Goal: Transaction & Acquisition: Purchase product/service

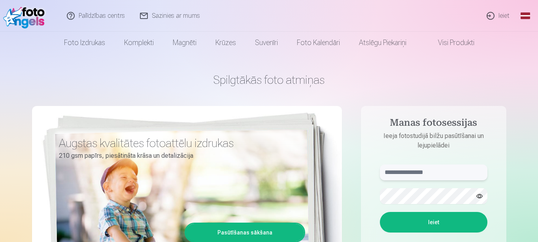
click at [414, 175] on input "text" at bounding box center [434, 172] width 108 height 16
click at [385, 173] on input "******" at bounding box center [434, 172] width 108 height 16
click at [421, 172] on input "*******" at bounding box center [434, 172] width 108 height 16
type input "**********"
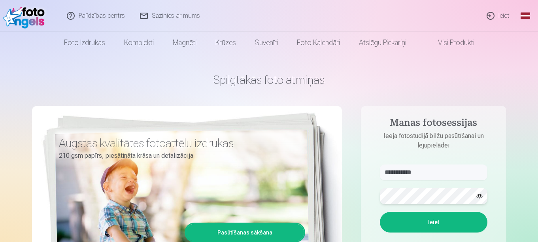
click at [380, 212] on button "Ieiet" at bounding box center [434, 222] width 108 height 21
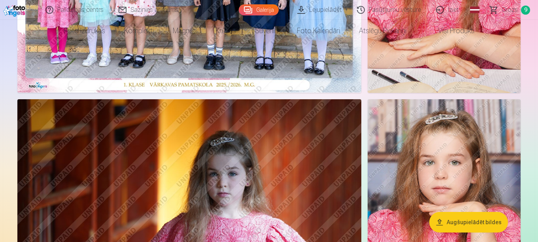
scroll to position [12, 0]
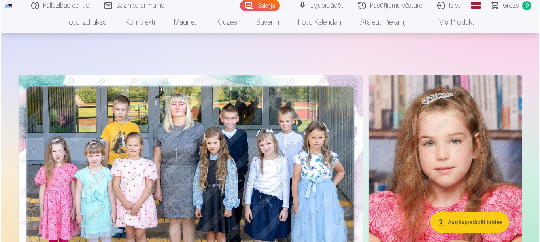
scroll to position [224, 0]
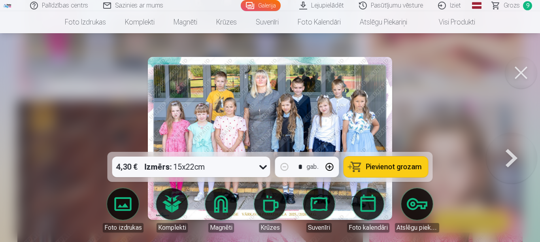
click at [512, 71] on button at bounding box center [521, 73] width 32 height 32
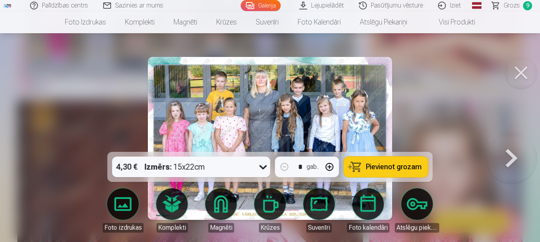
click at [262, 168] on icon at bounding box center [263, 167] width 13 height 13
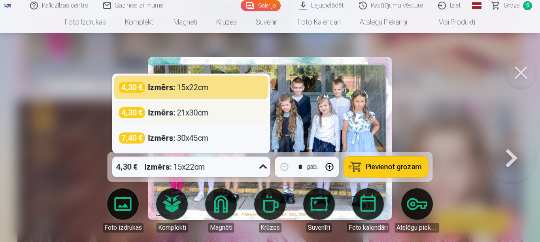
click at [197, 112] on div "Izmērs : 21x30cm" at bounding box center [178, 112] width 60 height 11
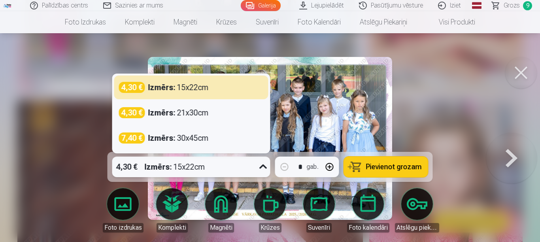
click at [267, 165] on icon at bounding box center [263, 167] width 13 height 13
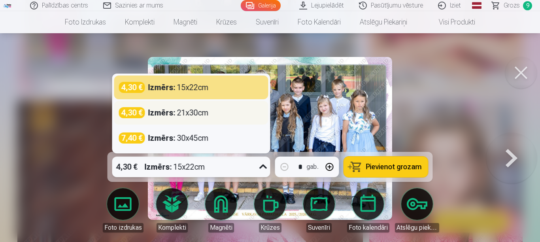
click at [181, 114] on div "Izmērs : 21x30cm" at bounding box center [178, 112] width 60 height 11
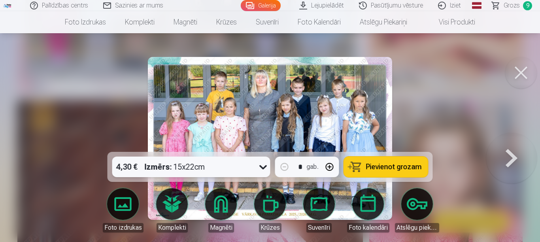
click at [395, 165] on span "Pievienot grozam" at bounding box center [394, 166] width 56 height 7
click at [518, 6] on span "Grozs" at bounding box center [511, 5] width 16 height 9
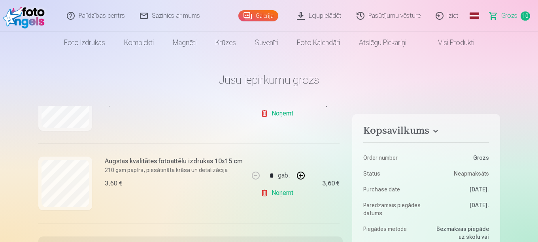
scroll to position [705, 0]
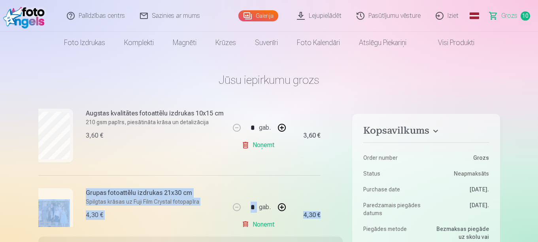
drag, startPoint x: 342, startPoint y: 203, endPoint x: 344, endPoint y: 219, distance: 16.3
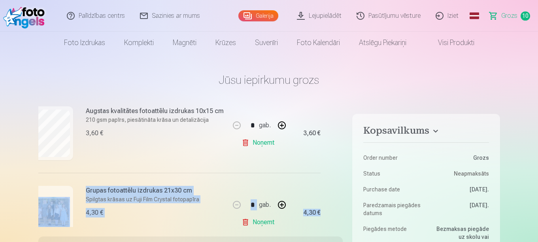
click at [246, 221] on link "Noņemt" at bounding box center [260, 222] width 36 height 16
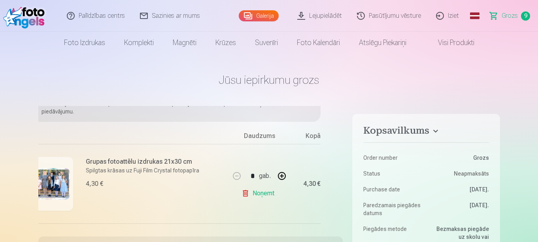
scroll to position [31, 19]
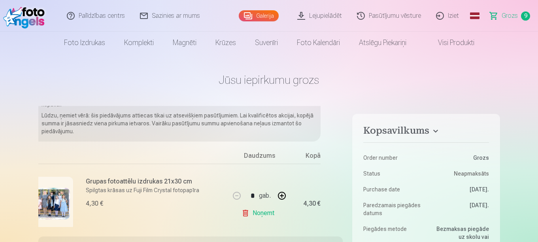
click at [342, 146] on div "Mēs dāvinām jums visas portreta bildes digitālā formātā. * Fotostudija dāvina v…" at bounding box center [190, 166] width 305 height 121
click at [342, 215] on div "Mēs dāvinām jums visas portreta bildes digitālā formātā. * Fotostudija dāvina v…" at bounding box center [190, 166] width 305 height 121
click at [341, 215] on div "Mēs dāvinām jums visas portreta bildes digitālā formātā. * Fotostudija dāvina v…" at bounding box center [190, 166] width 305 height 121
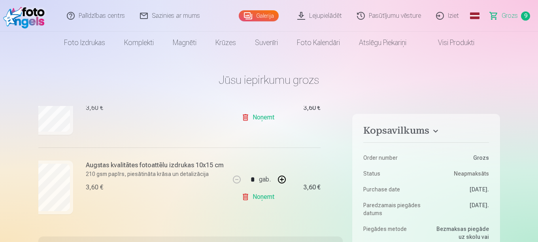
scroll to position [685, 19]
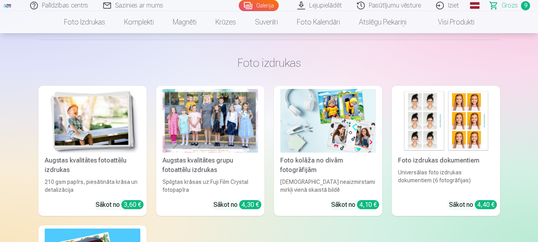
scroll to position [636, 0]
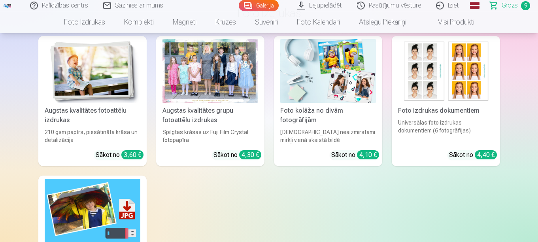
click at [490, 156] on div "4,40 €" at bounding box center [486, 154] width 22 height 9
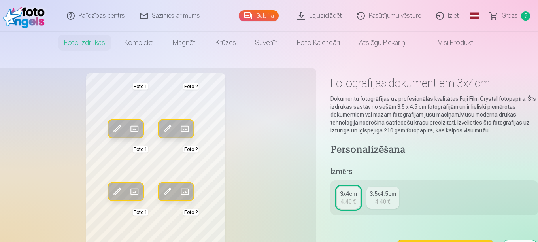
click at [538, 203] on div "3x4cm 4,40 € 3.5x4.5cm 4,40 €" at bounding box center [434, 197] width 208 height 35
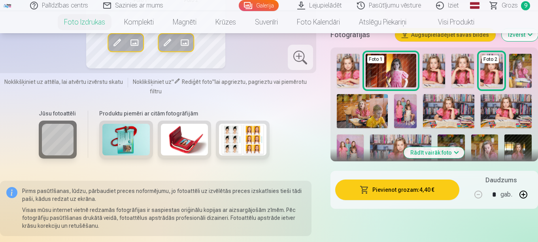
click at [349, 65] on img at bounding box center [348, 71] width 23 height 34
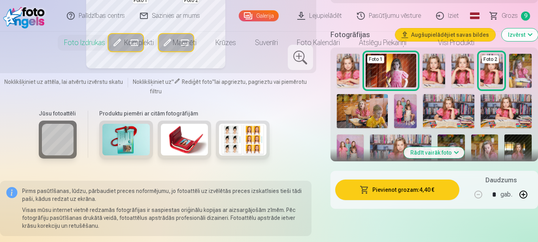
scroll to position [0, 0]
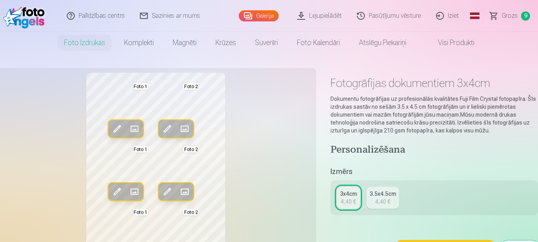
click at [238, 159] on div "Rediģēt foto Aizstāt Foto 1 Rediģēt foto Aizstāt Foto 2 Rediģēt foto Aizstāt Fo…" at bounding box center [156, 177] width 312 height 208
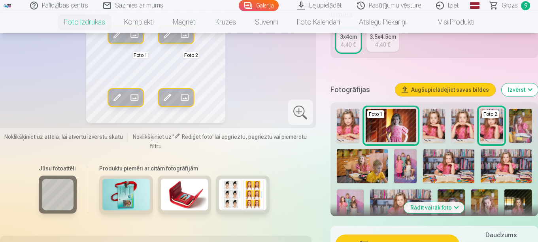
scroll to position [172, 0]
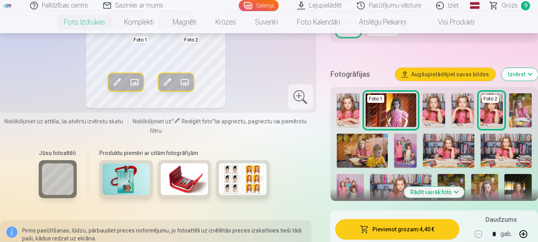
click at [455, 193] on button "Rādīt vairāk foto" at bounding box center [434, 192] width 60 height 11
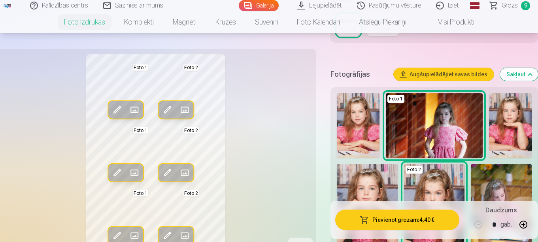
click at [370, 115] on img at bounding box center [358, 125] width 43 height 64
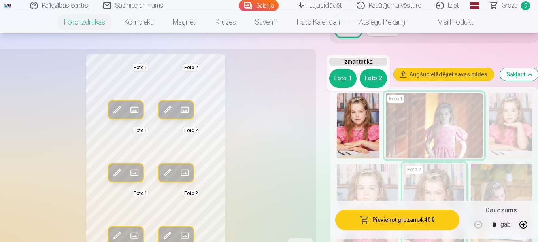
click at [299, 191] on div "Rediģēt foto Aizstāt Foto 1 Rediģēt foto Aizstāt Foto 2 Rediģēt foto Aizstāt Fo…" at bounding box center [156, 158] width 312 height 208
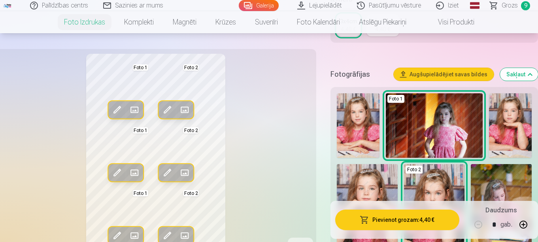
click at [523, 72] on button "Sakļaut" at bounding box center [519, 74] width 38 height 13
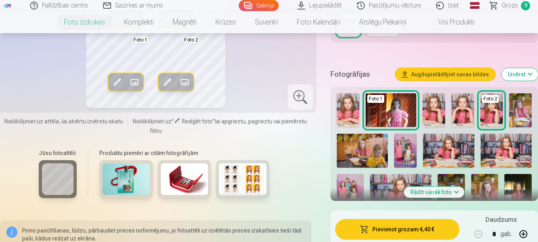
scroll to position [183, 0]
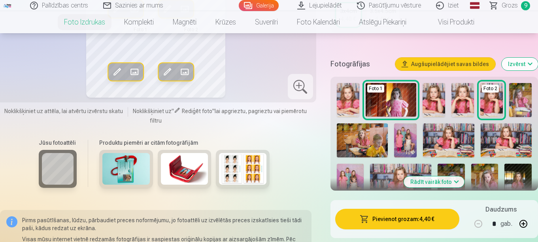
click at [449, 179] on button "Rādīt vairāk foto" at bounding box center [434, 181] width 60 height 11
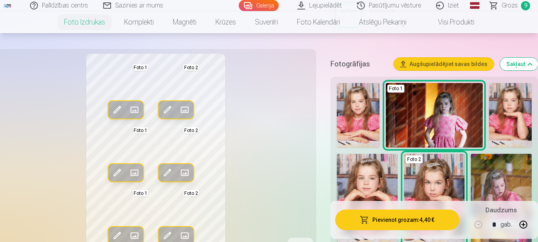
click at [425, 168] on img at bounding box center [434, 199] width 61 height 91
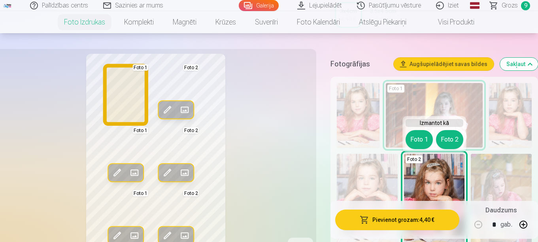
click at [419, 139] on button "Foto 1" at bounding box center [419, 139] width 27 height 19
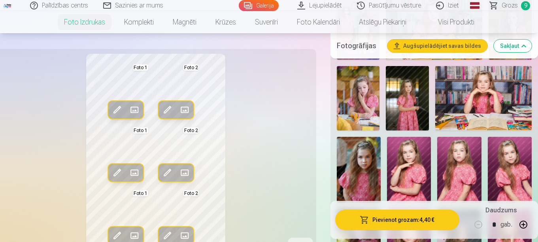
scroll to position [640, 0]
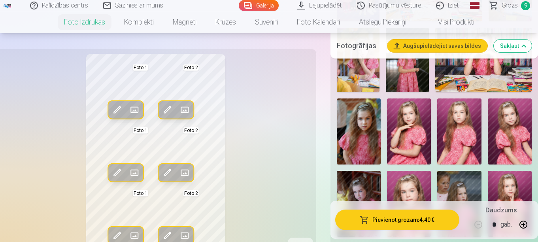
click at [523, 139] on img at bounding box center [510, 131] width 44 height 66
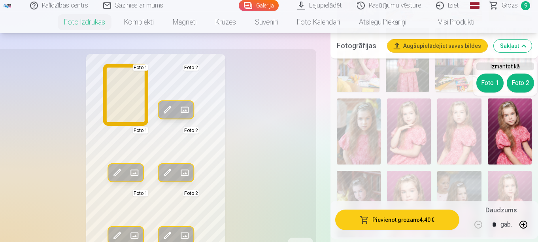
click at [483, 80] on button "Foto 1" at bounding box center [489, 83] width 27 height 19
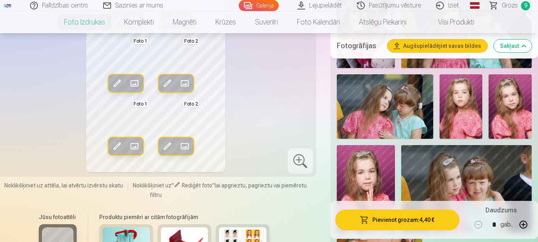
scroll to position [921, 0]
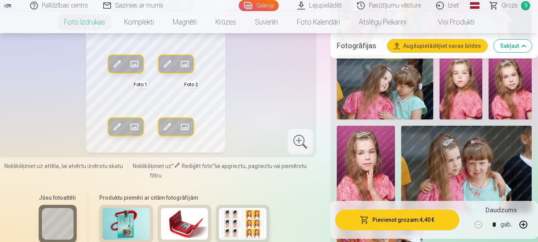
drag, startPoint x: 532, startPoint y: 76, endPoint x: 520, endPoint y: 85, distance: 14.9
click at [520, 85] on img at bounding box center [510, 87] width 43 height 64
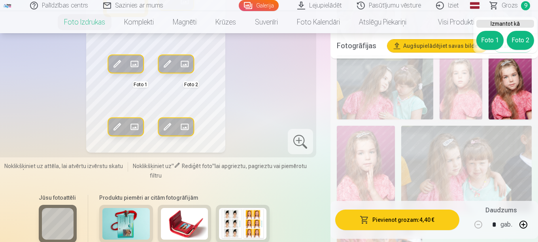
click at [481, 38] on button "Foto 1" at bounding box center [489, 40] width 27 height 19
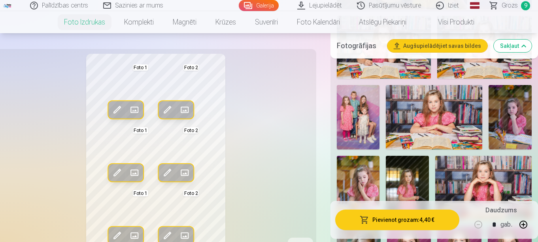
scroll to position [486, 0]
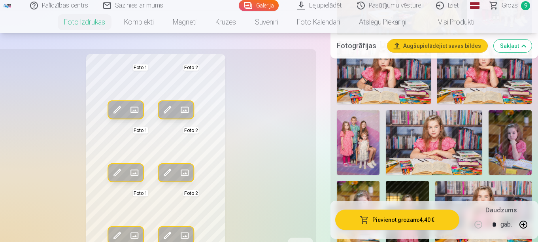
click at [456, 145] on img at bounding box center [434, 142] width 96 height 64
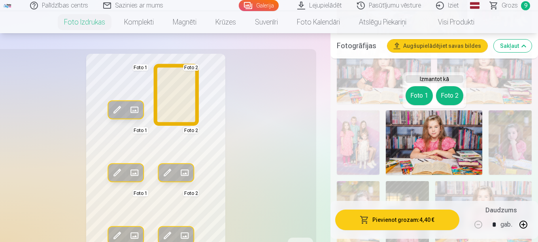
click at [448, 99] on button "Foto 2" at bounding box center [449, 95] width 27 height 19
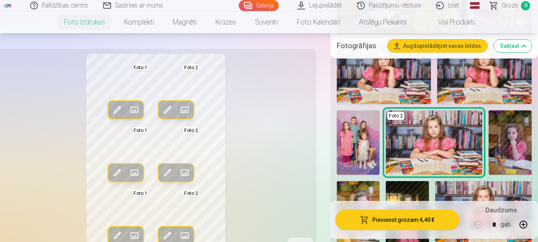
click at [448, 99] on img at bounding box center [484, 72] width 94 height 63
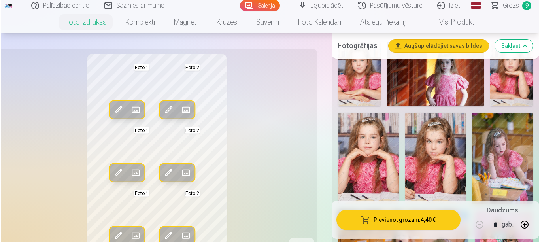
scroll to position [205, 0]
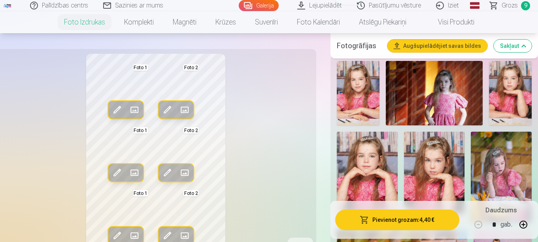
click at [455, 100] on img at bounding box center [434, 93] width 96 height 64
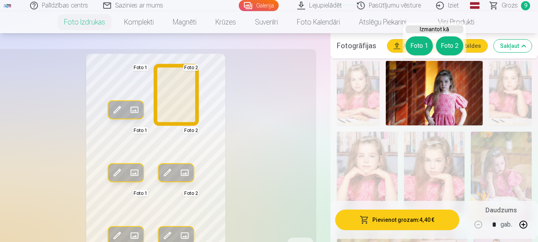
click at [449, 44] on button "Foto 2" at bounding box center [449, 45] width 27 height 19
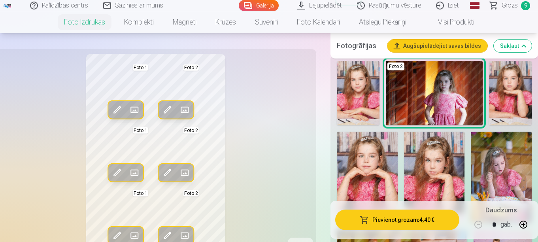
click at [350, 97] on img at bounding box center [358, 93] width 43 height 64
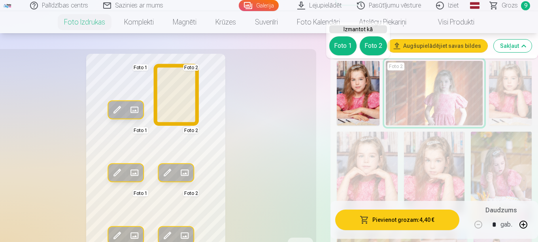
click at [370, 40] on button "Foto 2" at bounding box center [373, 45] width 27 height 19
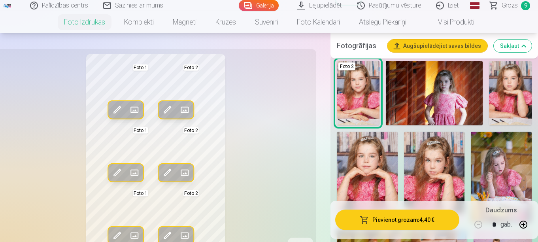
click at [389, 218] on button "Pievienot grozam : 4,40 €" at bounding box center [397, 220] width 124 height 21
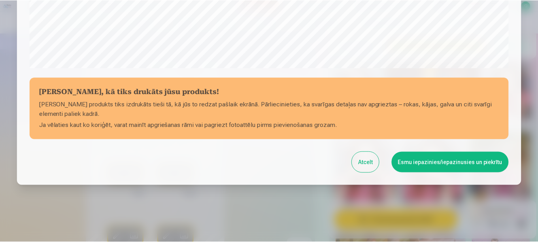
scroll to position [327, 0]
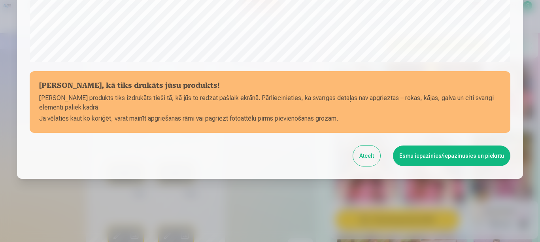
click at [527, 14] on div at bounding box center [270, 121] width 540 height 242
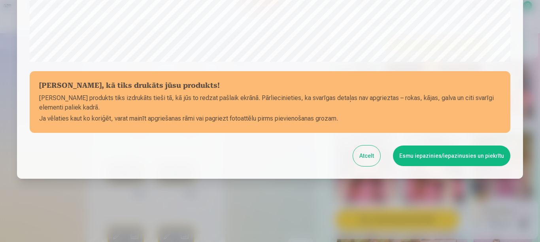
click at [527, 14] on div at bounding box center [270, 121] width 540 height 242
click at [362, 159] on button "Atcelt" at bounding box center [366, 155] width 27 height 21
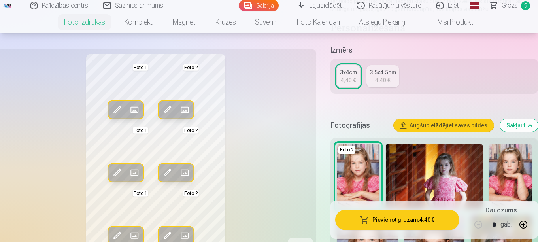
scroll to position [109, 0]
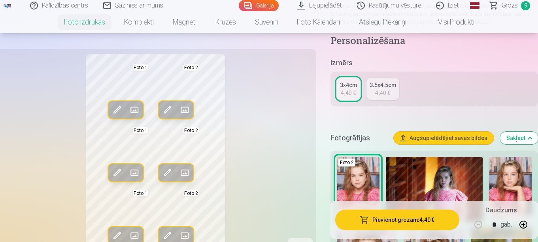
drag, startPoint x: 532, startPoint y: 17, endPoint x: 251, endPoint y: 149, distance: 310.9
click at [251, 149] on div "Rediģēt foto Aizstāt Foto 1 Rediģēt foto Aizstāt Foto 2 Rediģēt foto Aizstāt Fo…" at bounding box center [156, 158] width 312 height 208
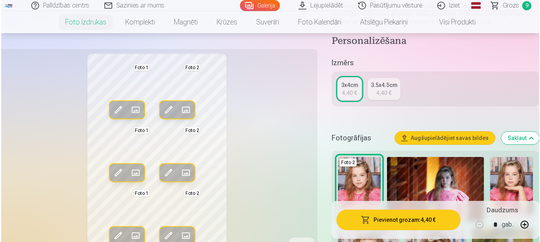
scroll to position [188, 0]
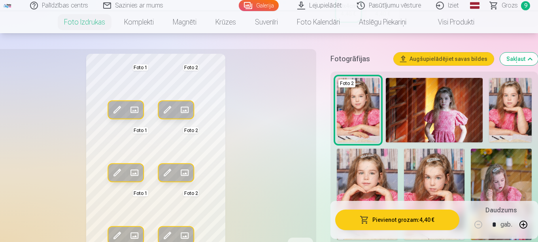
click at [429, 59] on button "Augšupielādējiet savas bildes" at bounding box center [444, 59] width 100 height 13
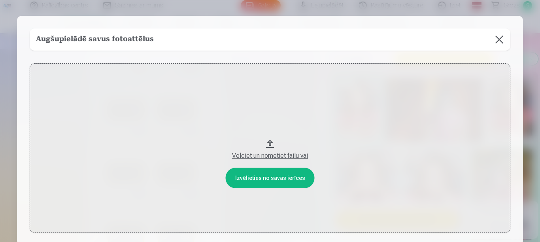
scroll to position [0, 0]
click at [498, 42] on button at bounding box center [499, 39] width 22 height 22
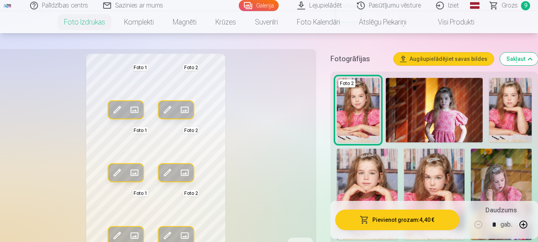
click at [391, 215] on button "Pievienot grozam : 4,40 €" at bounding box center [397, 220] width 124 height 21
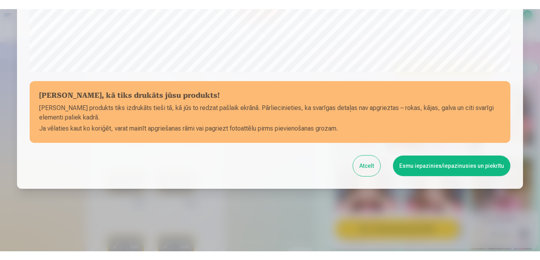
scroll to position [327, 0]
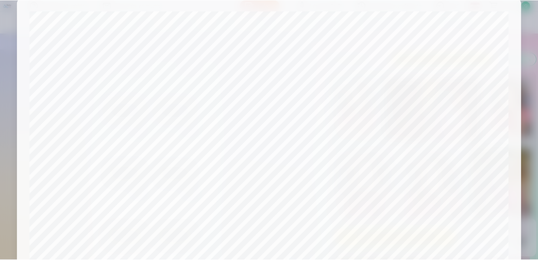
scroll to position [0, 0]
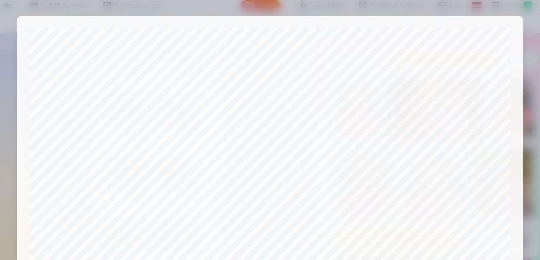
click at [534, 28] on div at bounding box center [270, 130] width 540 height 260
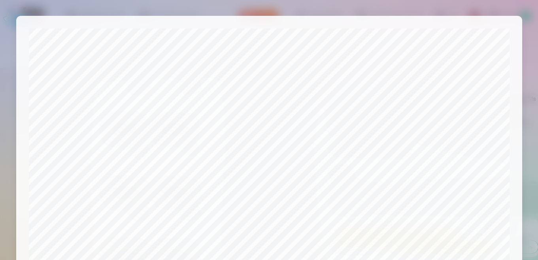
click at [521, 33] on div at bounding box center [269, 130] width 538 height 260
click at [516, 48] on div "Pārbaudiet, kā tiks drukāts jūsu produkts! Jūsu produkts tiks izdrukāts tieši t…" at bounding box center [269, 261] width 506 height 490
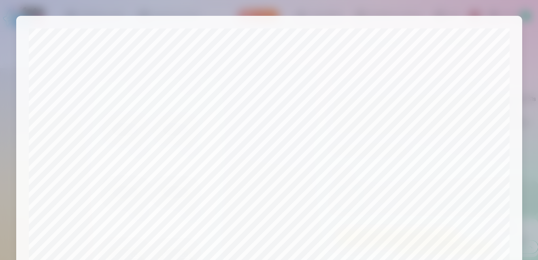
click at [516, 48] on div "Pārbaudiet, kā tiks drukāts jūsu produkts! Jūsu produkts tiks izdrukāts tieši t…" at bounding box center [269, 261] width 506 height 490
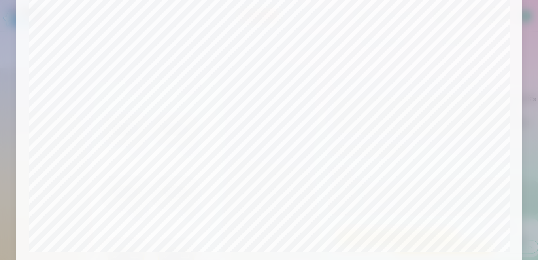
scroll to position [205, 0]
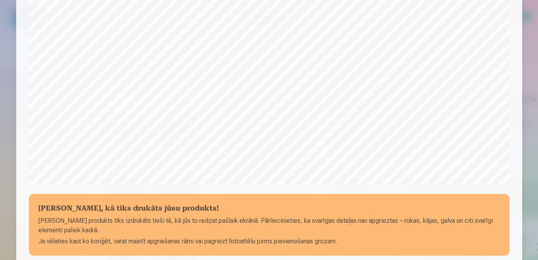
click at [503, 40] on div "​ Pārbaudiet, kā tiks drukāts jūsu produkts! Jūsu produkts tiks izdrukāts tieši…" at bounding box center [269, 79] width 538 height 569
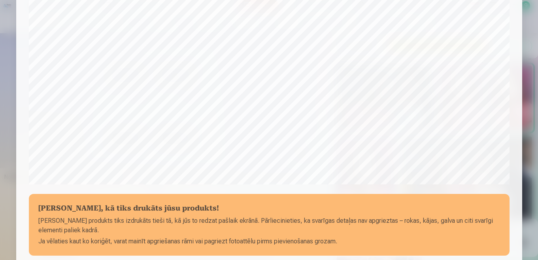
scroll to position [1178, 0]
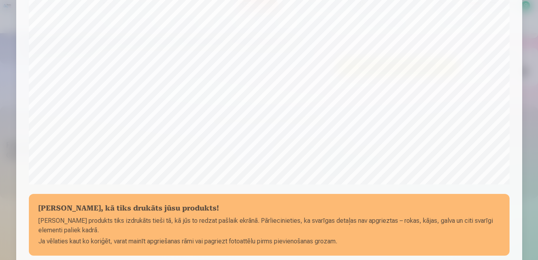
drag, startPoint x: 523, startPoint y: 206, endPoint x: 537, endPoint y: 275, distance: 71.0
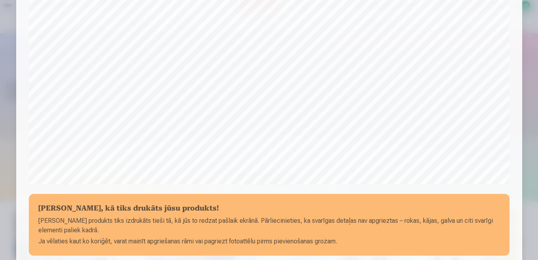
click at [516, 238] on div "Pārbaudiet, kā tiks drukāts jūsu produkts! Jūsu produkts tiks izdrukāts tieši t…" at bounding box center [269, 56] width 506 height 490
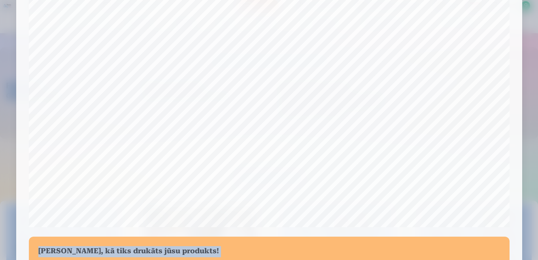
click at [529, 35] on div at bounding box center [269, 130] width 538 height 260
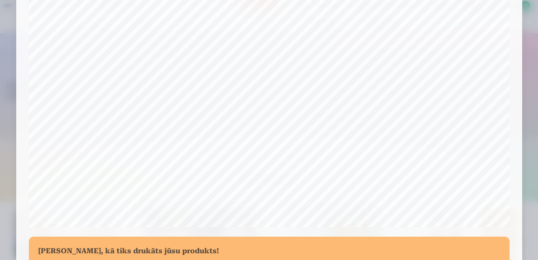
click at [529, 35] on div at bounding box center [269, 130] width 538 height 260
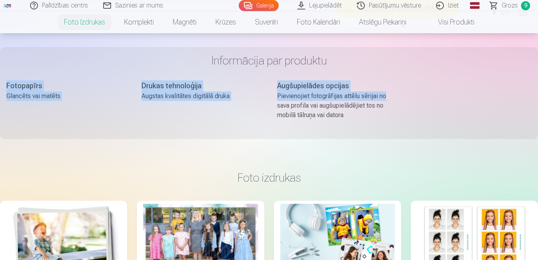
drag, startPoint x: 538, startPoint y: 96, endPoint x: 535, endPoint y: 34, distance: 62.1
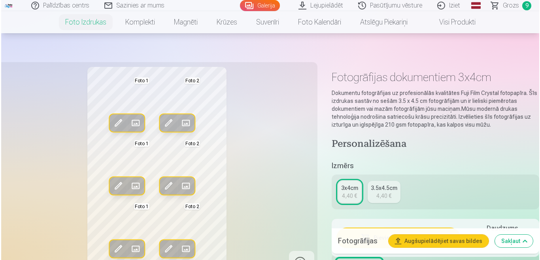
scroll to position [303, 0]
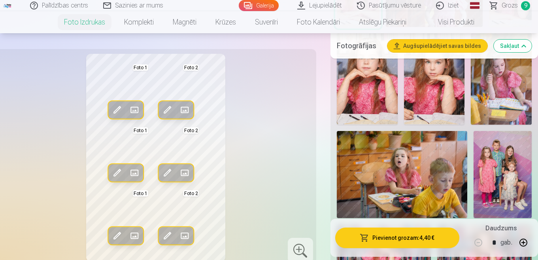
click at [426, 240] on button "Pievienot grozam : 4,40 €" at bounding box center [397, 237] width 124 height 21
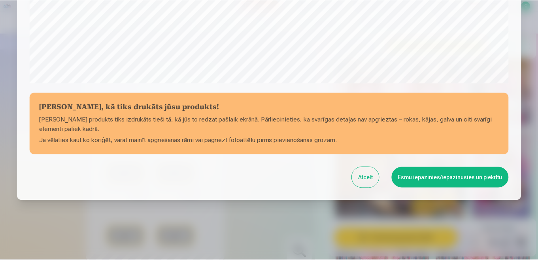
scroll to position [310, 0]
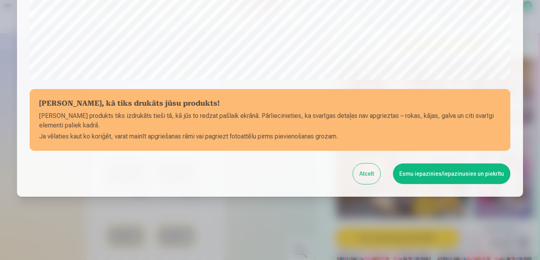
click at [426, 171] on button "Esmu iepazinies/iepazinusies un piekrītu" at bounding box center [451, 173] width 117 height 21
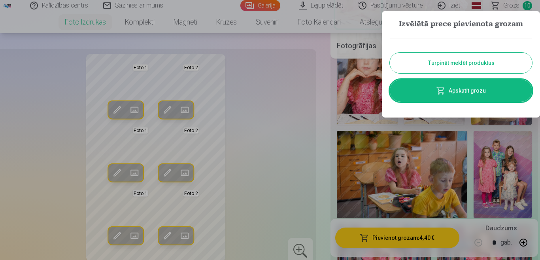
click at [470, 87] on link "Apskatīt grozu" at bounding box center [461, 90] width 142 height 22
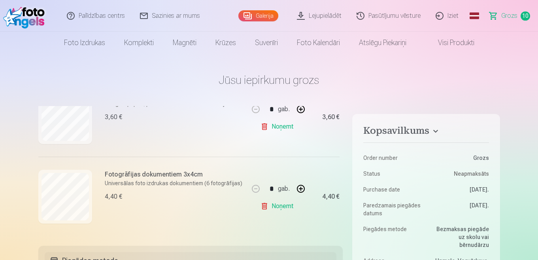
click at [343, 224] on div "Mēs dāvinām jums visas portreta bildes digitālā formātā. * Fotostudija dāvina v…" at bounding box center [190, 171] width 305 height 130
click at [343, 230] on div "Mēs dāvinām jums visas portreta bildes digitālā formātā. * Fotostudija dāvina v…" at bounding box center [190, 171] width 305 height 130
drag, startPoint x: 344, startPoint y: 199, endPoint x: 344, endPoint y: 191, distance: 8.3
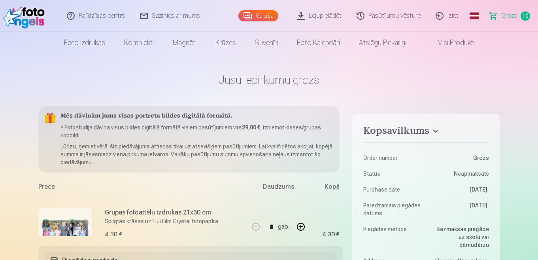
click at [341, 114] on div "Mēs dāvinām jums visas portreta bildes digitālā formātā. * Fotostudija dāvina v…" at bounding box center [190, 171] width 305 height 130
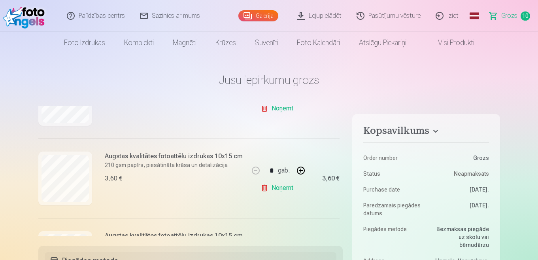
scroll to position [457, 0]
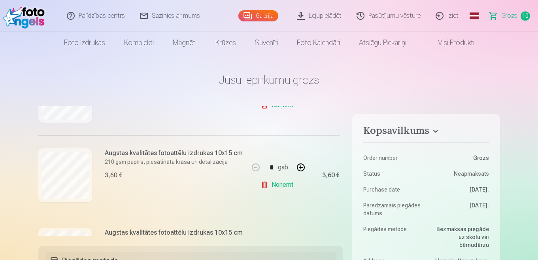
click at [261, 185] on link "Noņemt" at bounding box center [279, 185] width 36 height 16
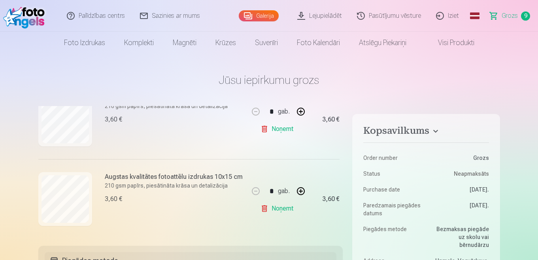
scroll to position [344, 0]
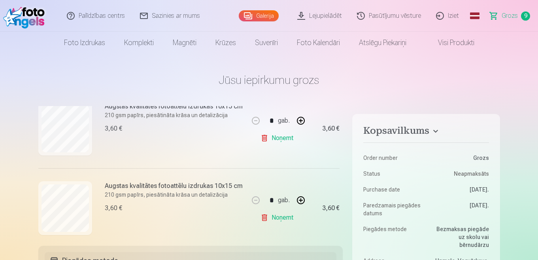
click at [340, 143] on div "Mēs dāvinām jums visas portreta bildes digitālā formātā. * Fotostudija dāvina v…" at bounding box center [190, 171] width 305 height 130
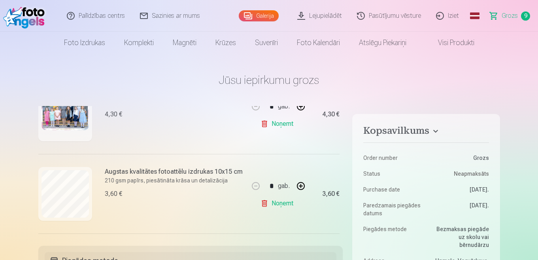
scroll to position [8, 0]
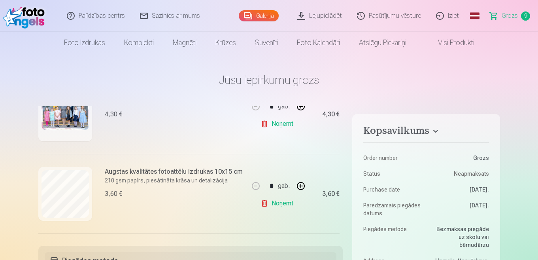
click at [274, 125] on link "Noņemt" at bounding box center [279, 124] width 36 height 16
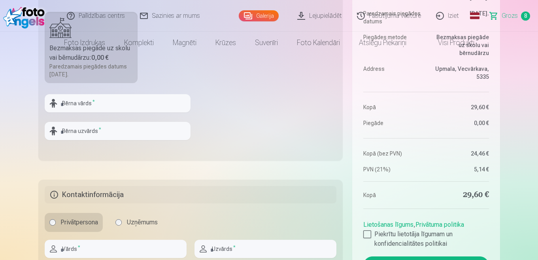
scroll to position [0, 0]
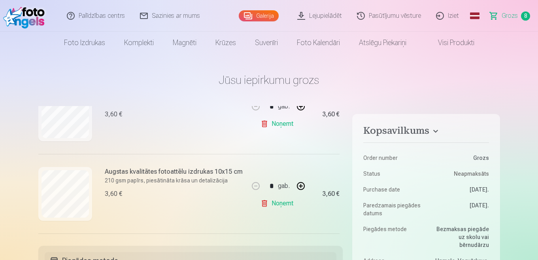
click at [339, 125] on div "Mēs dāvinām jums visas portreta bildes digitālā formātā. * Fotostudija dāvina v…" at bounding box center [190, 171] width 305 height 130
click at [343, 124] on div "Mēs dāvinām jums visas portreta bildes digitālā formātā. * Fotostudija dāvina v…" at bounding box center [190, 171] width 305 height 130
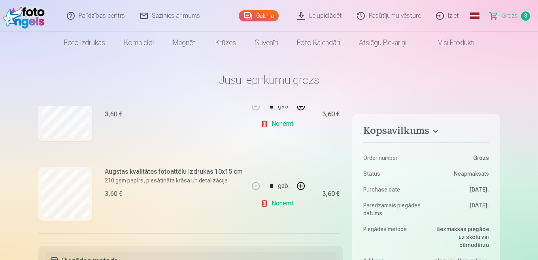
click at [343, 124] on div "Mēs dāvinām jums visas portreta bildes digitālā formātā. * Fotostudija dāvina v…" at bounding box center [190, 171] width 305 height 130
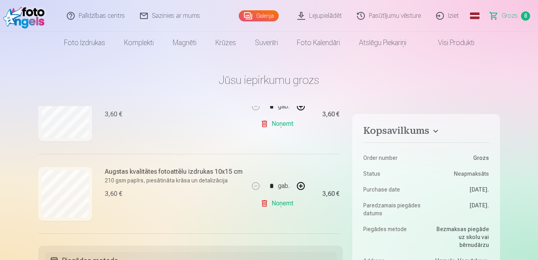
click at [343, 113] on div "Mēs dāvinām jums visas portreta bildes digitālā formātā. * Fotostudija dāvina v…" at bounding box center [190, 171] width 305 height 130
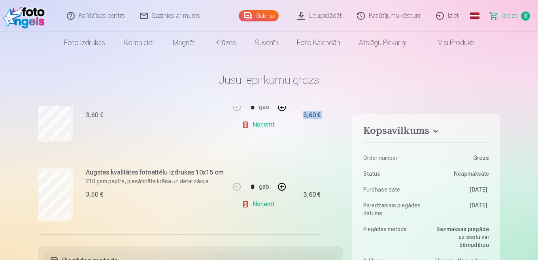
drag, startPoint x: 343, startPoint y: 113, endPoint x: 340, endPoint y: 117, distance: 5.0
click at [340, 117] on div "Mēs dāvinām jums visas portreta bildes digitālā formātā. * Fotostudija dāvina v…" at bounding box center [190, 171] width 305 height 130
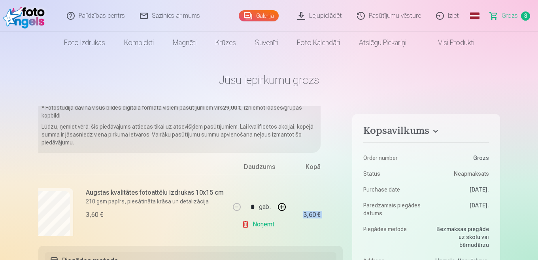
scroll to position [8, 19]
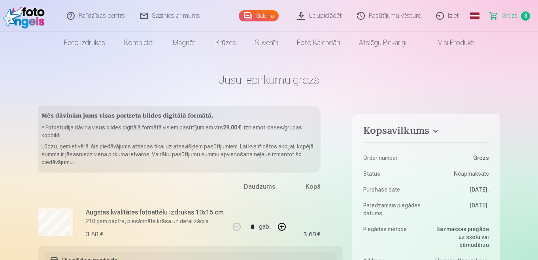
scroll to position [122, 19]
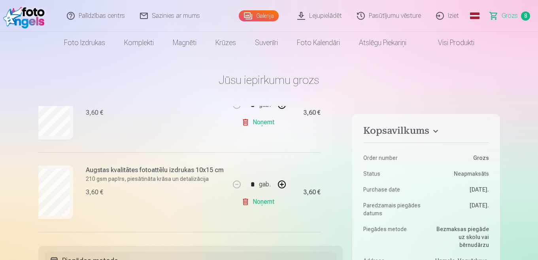
click at [343, 190] on div "Mēs dāvinām jums visas portreta bildes digitālā formātā. * Fotostudija dāvina v…" at bounding box center [190, 171] width 305 height 130
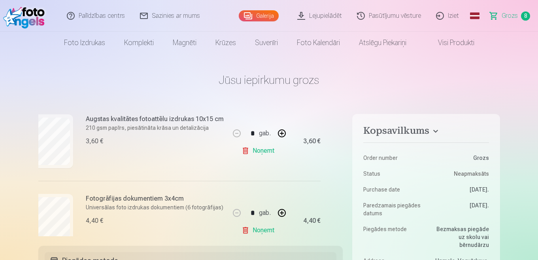
scroll to position [596, 19]
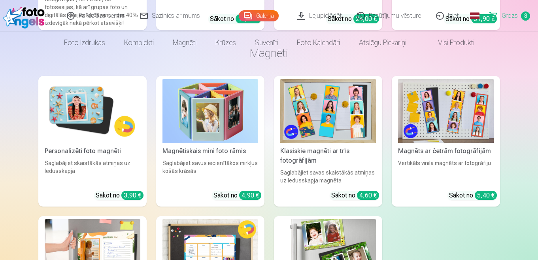
scroll to position [0, 0]
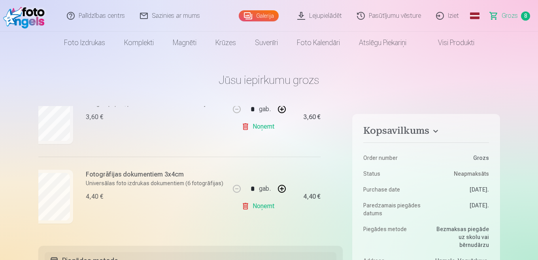
click at [263, 16] on link "Galerija" at bounding box center [259, 15] width 40 height 11
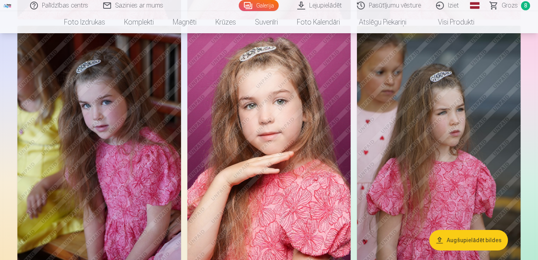
scroll to position [2791, 0]
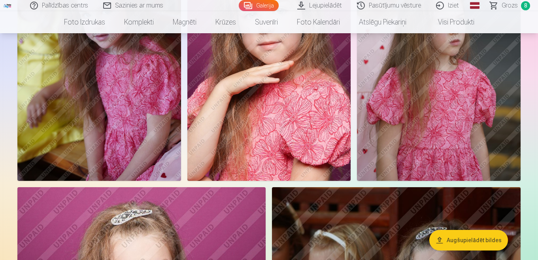
click at [483, 115] on img at bounding box center [439, 57] width 164 height 245
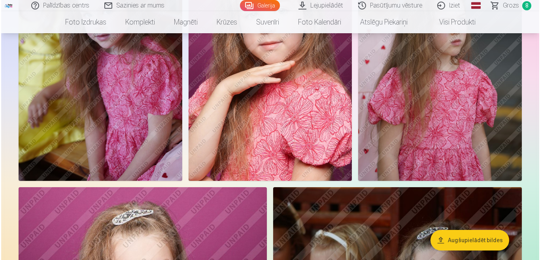
scroll to position [2801, 0]
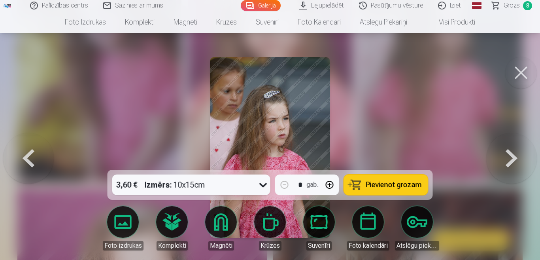
click at [370, 185] on span "Pievienot grozam" at bounding box center [394, 184] width 56 height 7
click at [519, 3] on link "Grozs 9" at bounding box center [512, 5] width 55 height 11
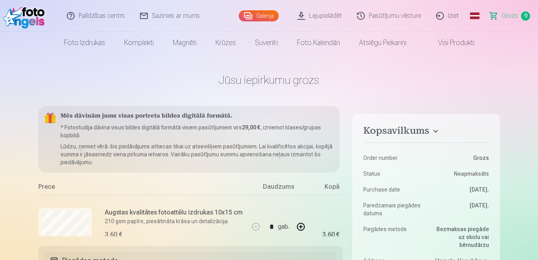
click at [519, 3] on link "Grozs 9" at bounding box center [510, 16] width 55 height 32
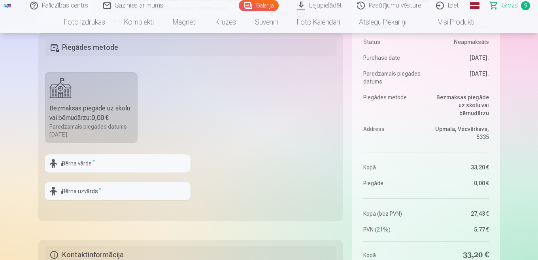
scroll to position [227, 0]
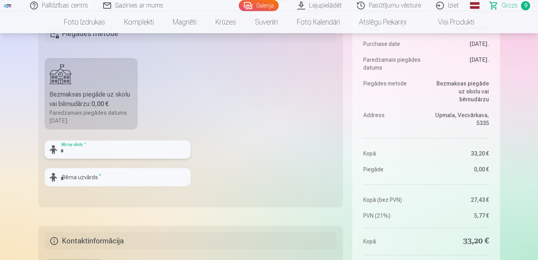
click at [110, 147] on input "text" at bounding box center [118, 149] width 146 height 18
click at [102, 149] on input "**********" at bounding box center [118, 149] width 146 height 18
click at [102, 149] on input "*****" at bounding box center [118, 149] width 146 height 18
type input "*****"
click at [86, 178] on input "text" at bounding box center [118, 177] width 146 height 18
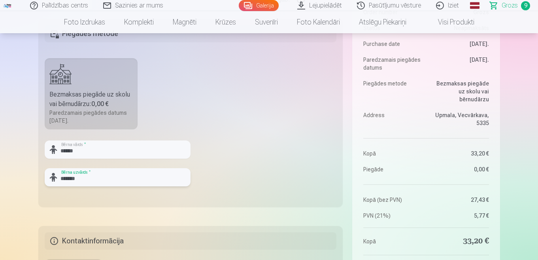
type input "*******"
click at [180, 205] on fieldset "Piegādes metode Bezmaksas piegāde uz skolu vai bērnudārzu : 0,00 € Paredzamais …" at bounding box center [190, 113] width 305 height 188
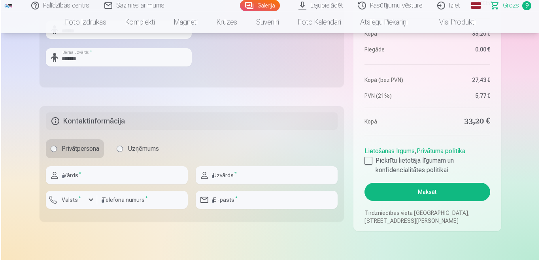
scroll to position [361, 0]
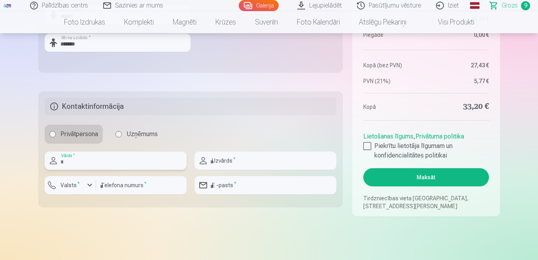
click at [72, 163] on input "text" at bounding box center [116, 160] width 142 height 18
type input "*****"
type input "*******"
type input "********"
type input "**********"
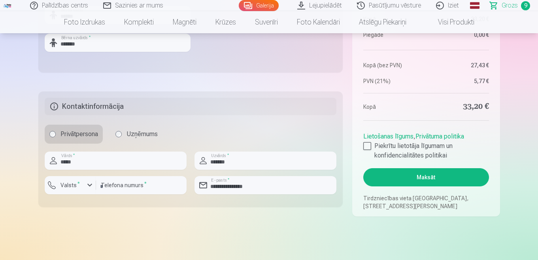
click at [183, 197] on div at bounding box center [141, 197] width 91 height 6
click at [371, 143] on label "Piekrītu lietotāja līgumam un konfidencialitātes politikai" at bounding box center [425, 150] width 125 height 19
click at [368, 144] on div at bounding box center [367, 146] width 8 height 8
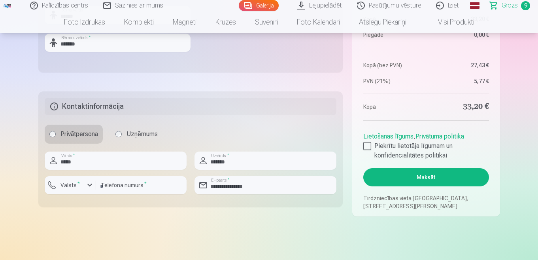
click at [423, 173] on button "Maksāt" at bounding box center [425, 177] width 125 height 18
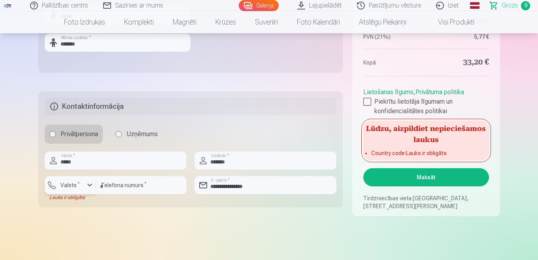
click at [89, 187] on div "button" at bounding box center [89, 184] width 9 height 9
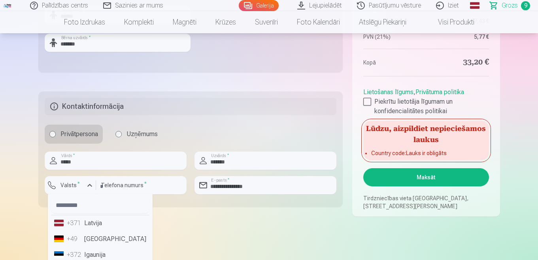
click at [86, 221] on li "+371 Latvija" at bounding box center [100, 223] width 98 height 16
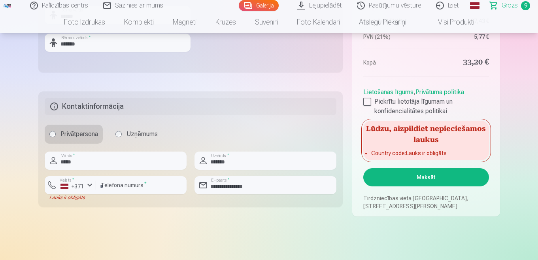
click at [415, 175] on button "Maksāt" at bounding box center [425, 177] width 125 height 18
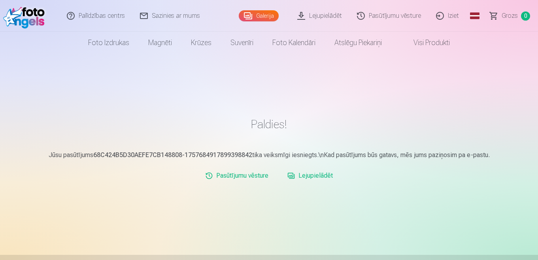
click at [262, 19] on link "Galerija" at bounding box center [259, 15] width 40 height 11
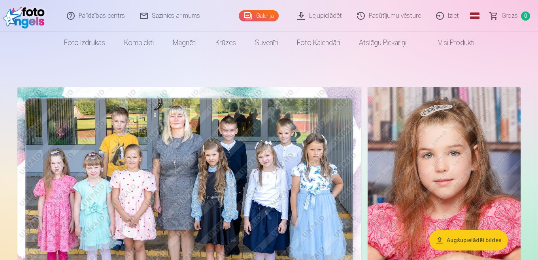
click at [196, 109] on img at bounding box center [189, 201] width 344 height 229
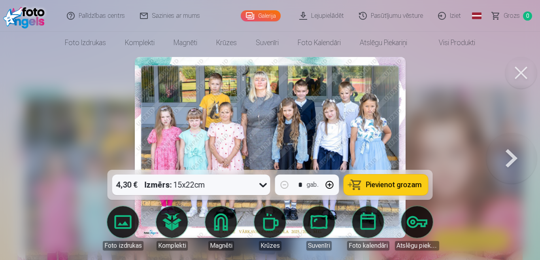
click at [509, 154] on button at bounding box center [511, 147] width 51 height 29
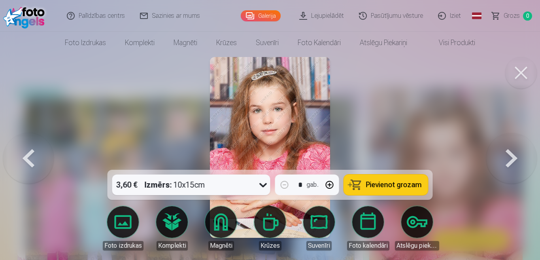
click at [509, 154] on button at bounding box center [511, 147] width 51 height 29
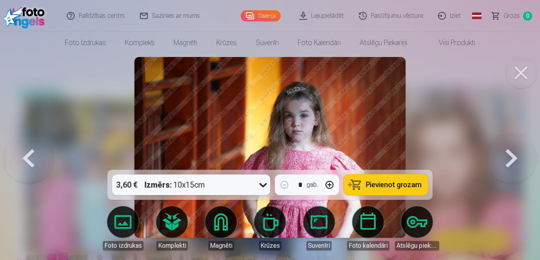
click at [509, 154] on button at bounding box center [511, 147] width 51 height 29
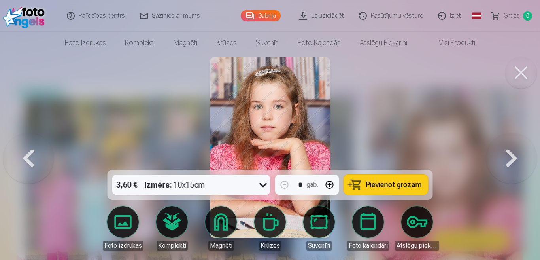
click at [509, 154] on button at bounding box center [511, 147] width 51 height 29
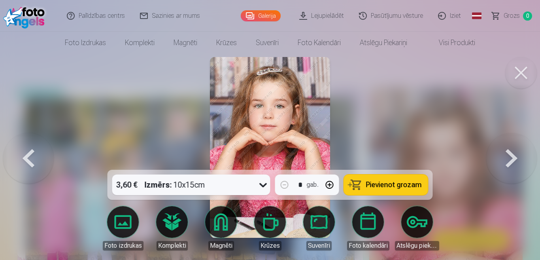
click at [509, 154] on button at bounding box center [511, 147] width 51 height 29
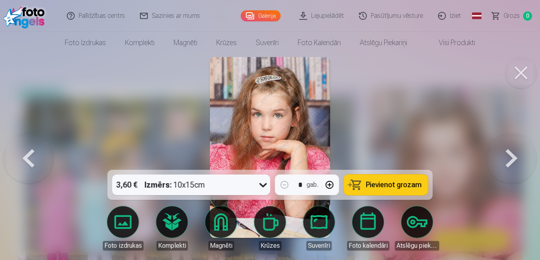
click at [509, 154] on button at bounding box center [511, 147] width 51 height 29
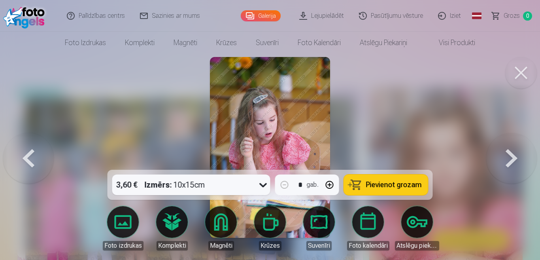
click at [509, 154] on button at bounding box center [511, 147] width 51 height 29
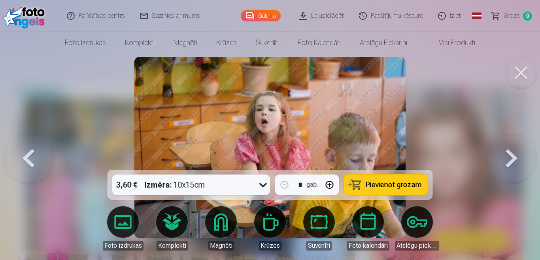
click at [509, 154] on button at bounding box center [511, 147] width 51 height 29
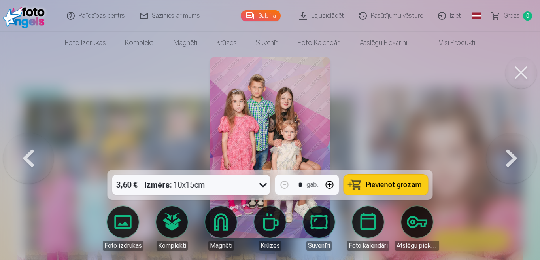
click at [509, 154] on button at bounding box center [511, 147] width 51 height 29
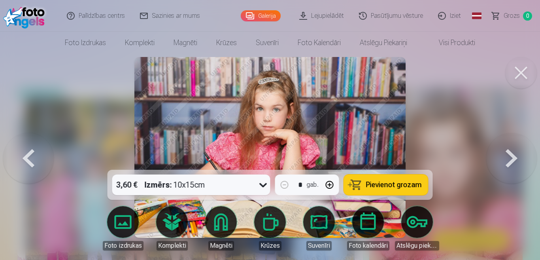
click at [509, 154] on button at bounding box center [511, 147] width 51 height 29
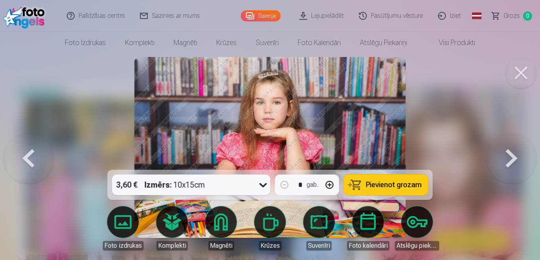
click at [509, 154] on button at bounding box center [511, 147] width 51 height 29
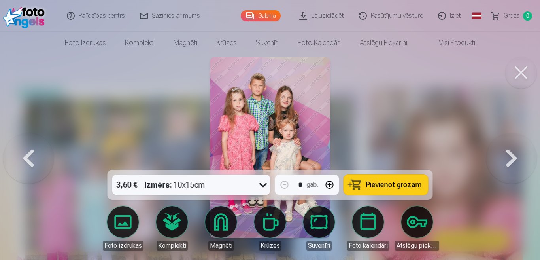
click at [509, 154] on button at bounding box center [511, 147] width 51 height 29
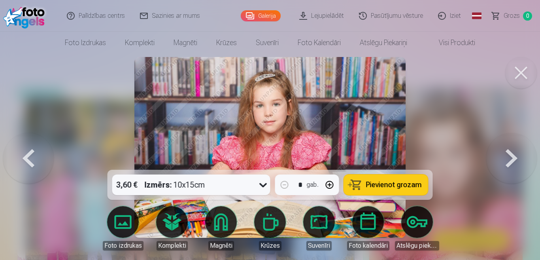
click at [509, 154] on button at bounding box center [511, 147] width 51 height 29
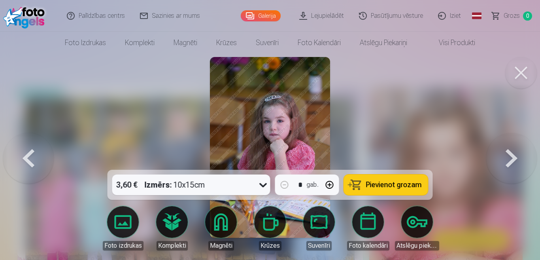
click at [509, 154] on button at bounding box center [511, 147] width 51 height 29
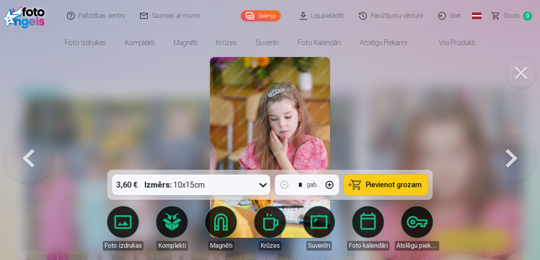
click at [509, 154] on button at bounding box center [511, 147] width 51 height 29
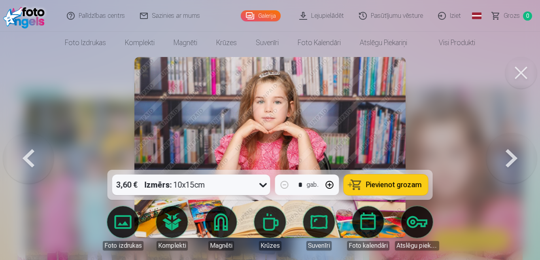
click at [509, 154] on button at bounding box center [511, 147] width 51 height 29
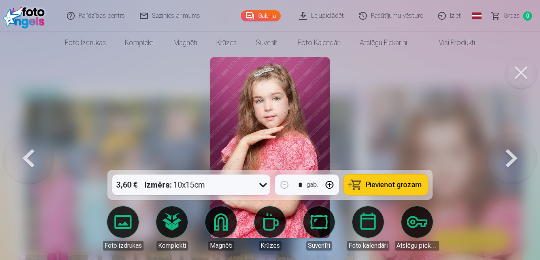
click at [509, 154] on button at bounding box center [511, 147] width 51 height 29
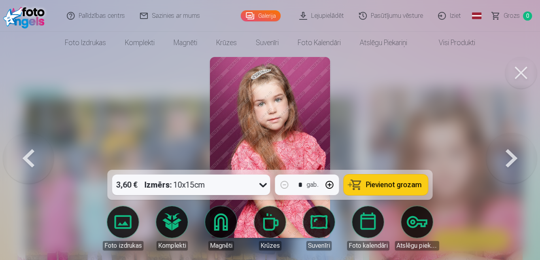
click at [509, 154] on button at bounding box center [511, 147] width 51 height 29
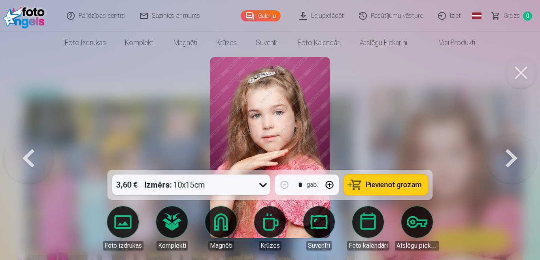
click at [509, 154] on button at bounding box center [511, 147] width 51 height 29
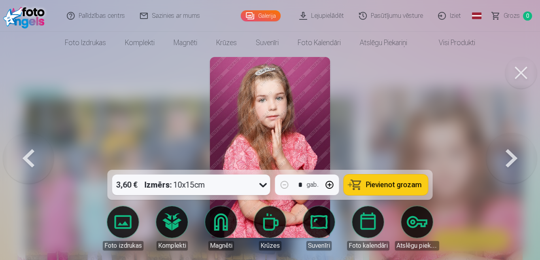
click at [509, 154] on button at bounding box center [511, 147] width 51 height 29
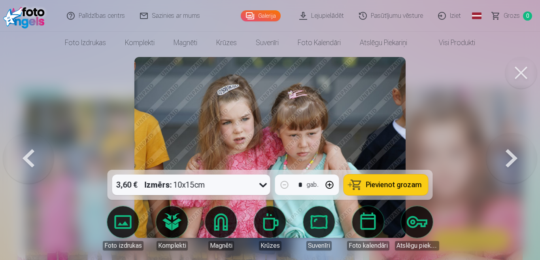
click at [509, 154] on button at bounding box center [511, 147] width 51 height 29
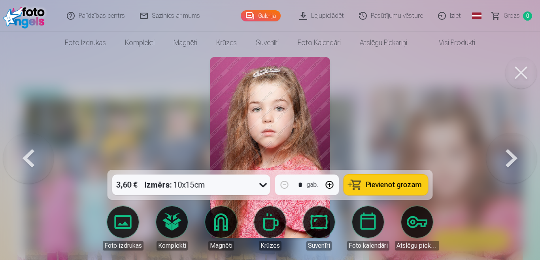
click at [509, 154] on button at bounding box center [511, 147] width 51 height 29
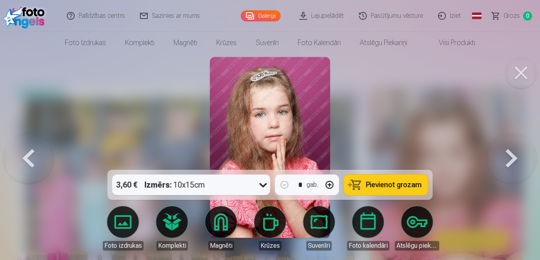
click at [509, 154] on button at bounding box center [511, 147] width 51 height 29
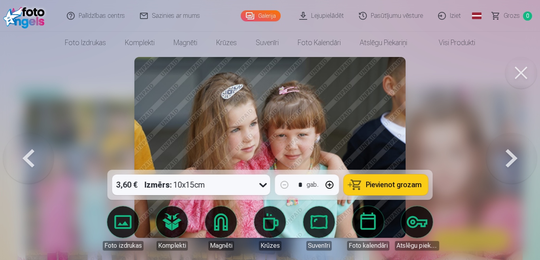
click at [509, 154] on button at bounding box center [511, 147] width 51 height 29
click at [509, 154] on div at bounding box center [270, 130] width 540 height 260
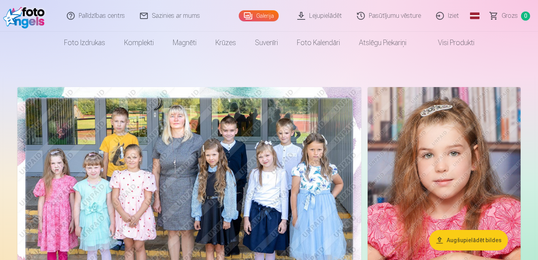
click at [509, 154] on img at bounding box center [444, 202] width 153 height 230
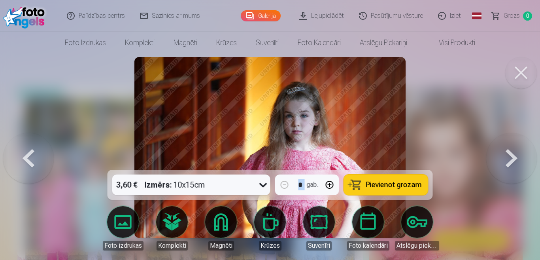
click at [509, 154] on button at bounding box center [511, 147] width 51 height 29
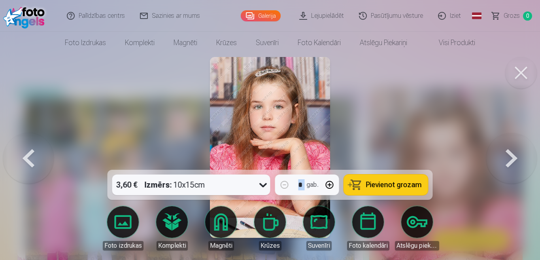
click at [517, 73] on button at bounding box center [521, 73] width 32 height 32
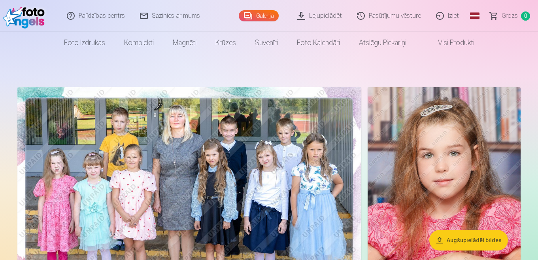
click at [450, 13] on link "Iziet" at bounding box center [448, 16] width 38 height 32
